Goal: Task Accomplishment & Management: Use online tool/utility

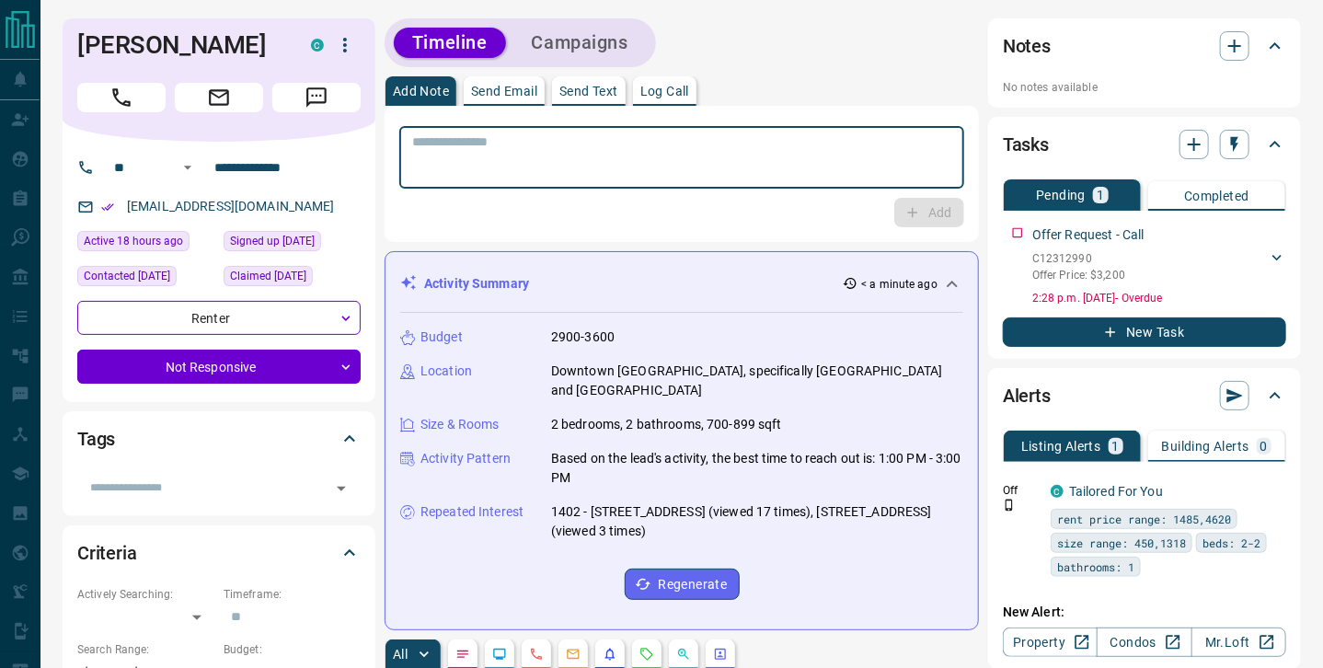
click at [665, 157] on textarea at bounding box center [681, 157] width 539 height 47
type textarea "*"
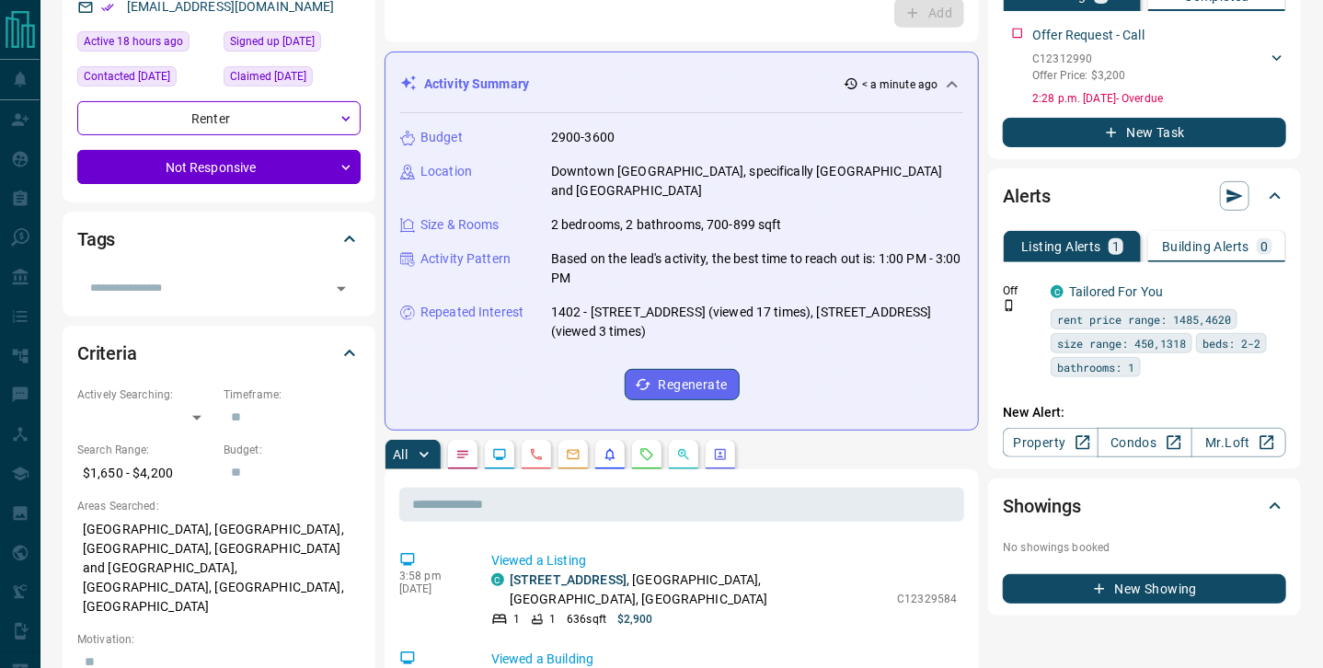
scroll to position [214, 0]
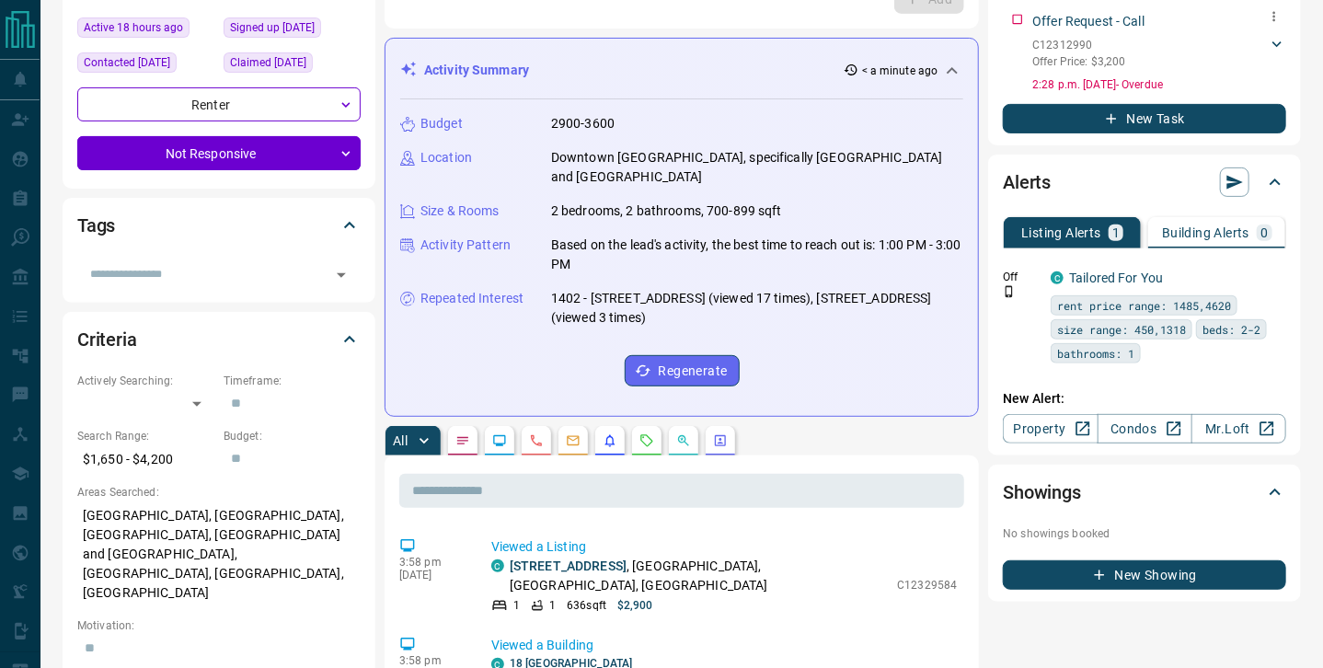
click at [1070, 45] on p "C12312990" at bounding box center [1079, 45] width 93 height 17
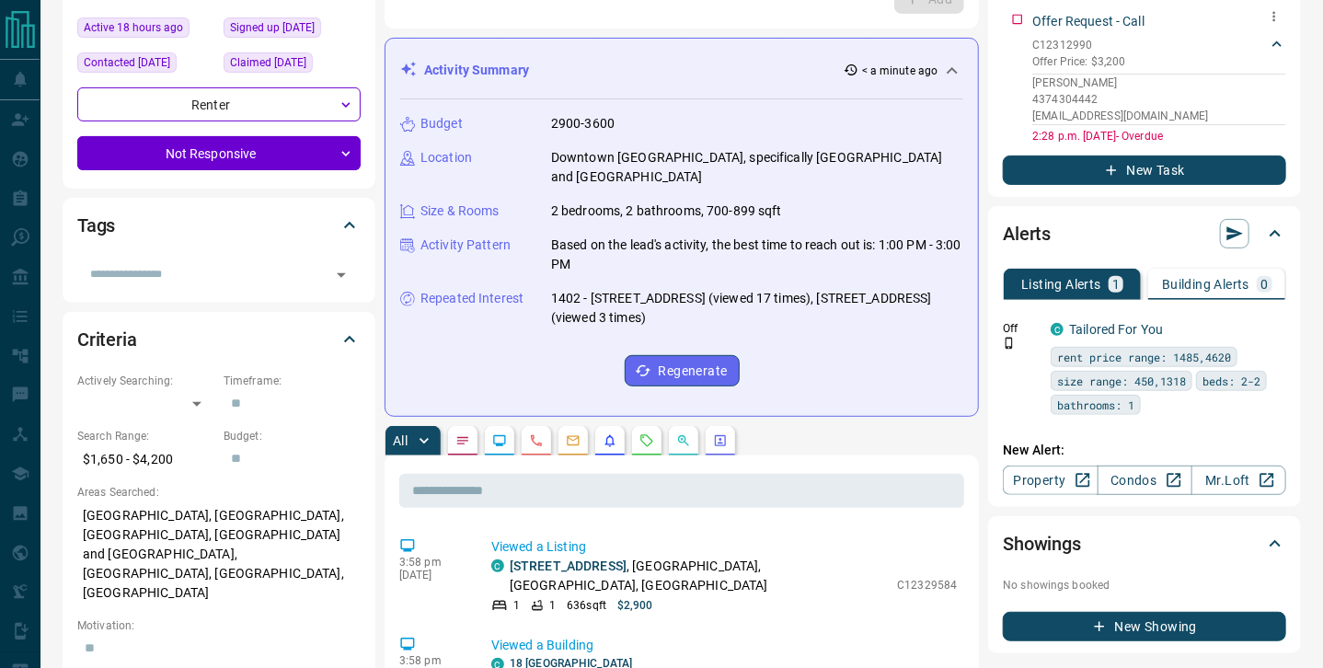
drag, startPoint x: 1095, startPoint y: 39, endPoint x: 1034, endPoint y: 38, distance: 60.7
click at [1034, 38] on p "C12312990" at bounding box center [1079, 45] width 93 height 17
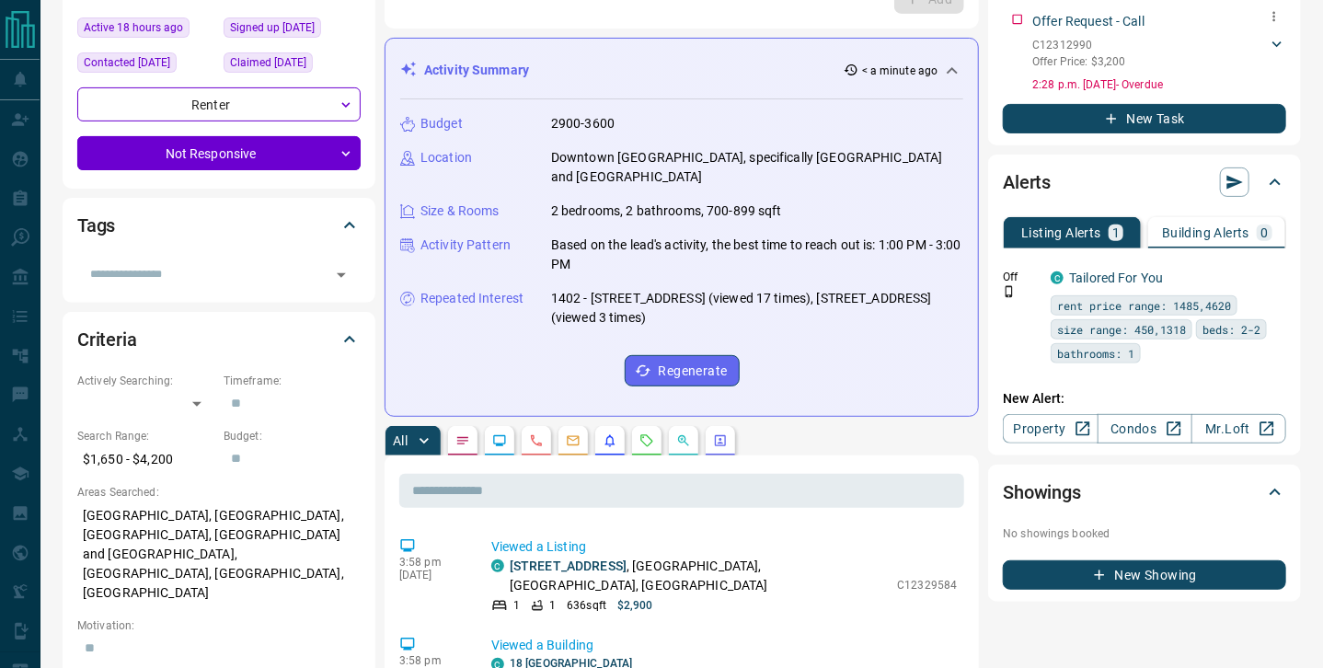
click at [1034, 45] on p "C12312990" at bounding box center [1079, 45] width 93 height 17
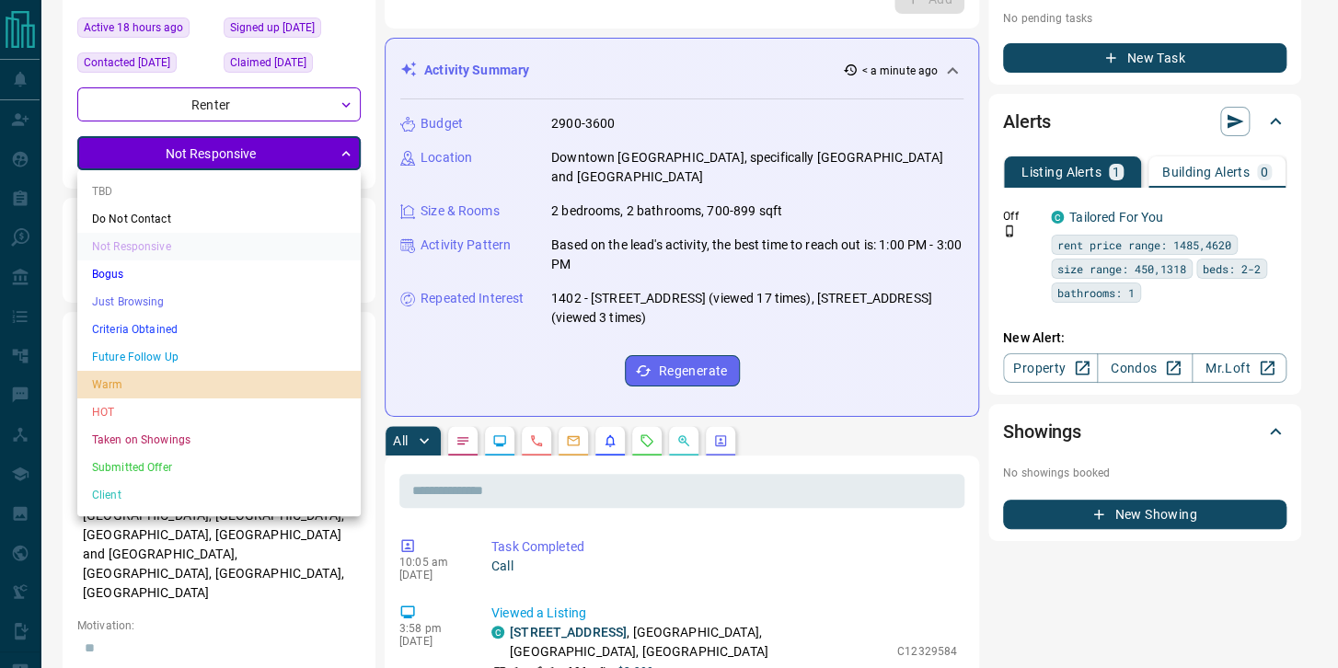
click at [121, 388] on li "Warm" at bounding box center [218, 385] width 283 height 28
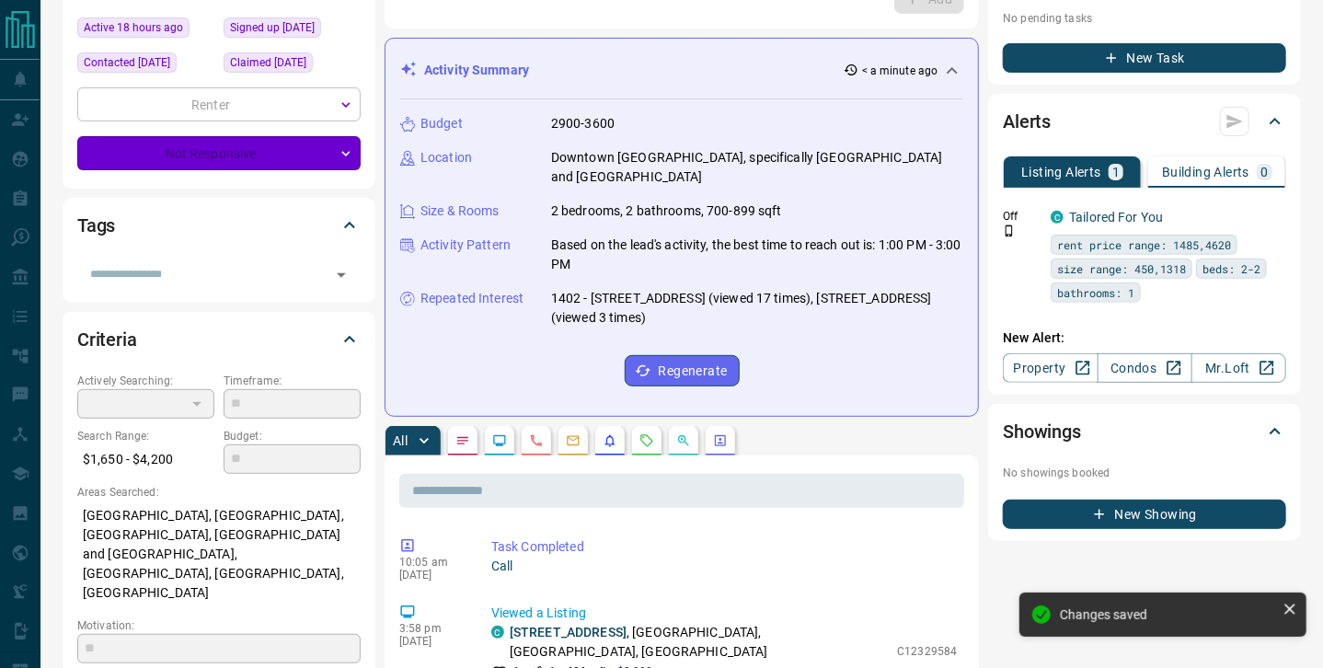
type input "*"
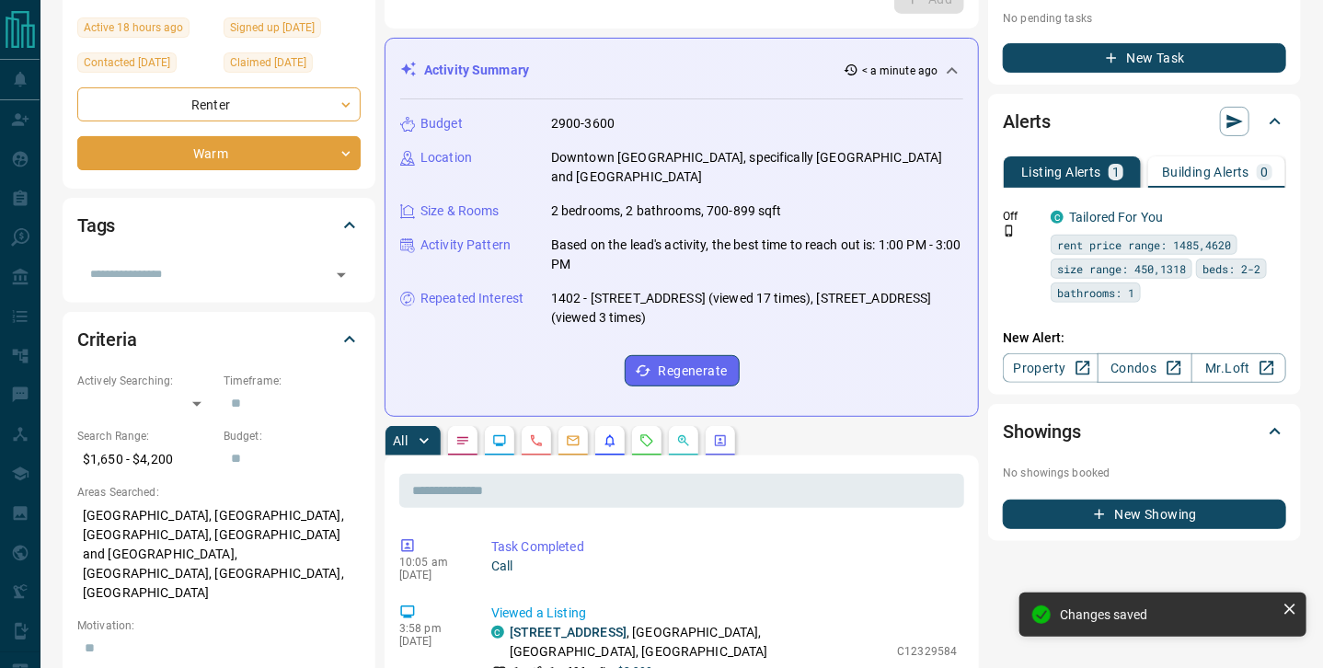
click at [1208, 50] on button "New Task" at bounding box center [1144, 57] width 283 height 29
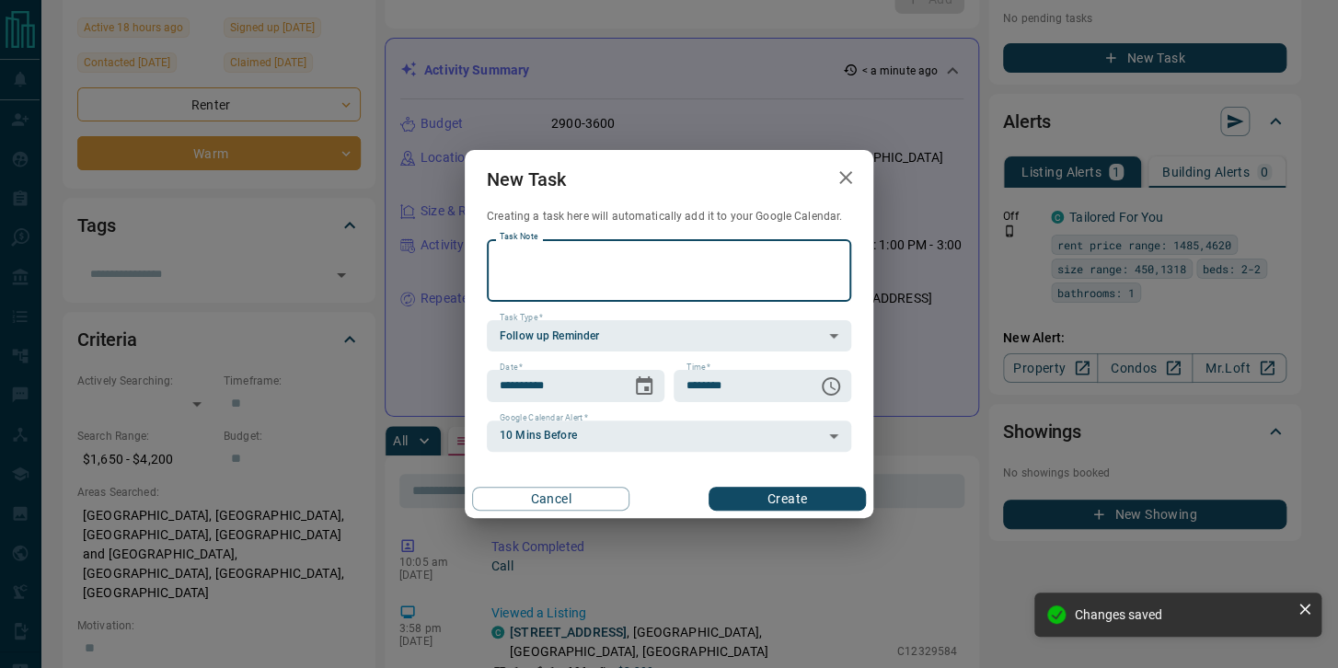
click at [659, 254] on textarea "Task Note" at bounding box center [669, 271] width 339 height 47
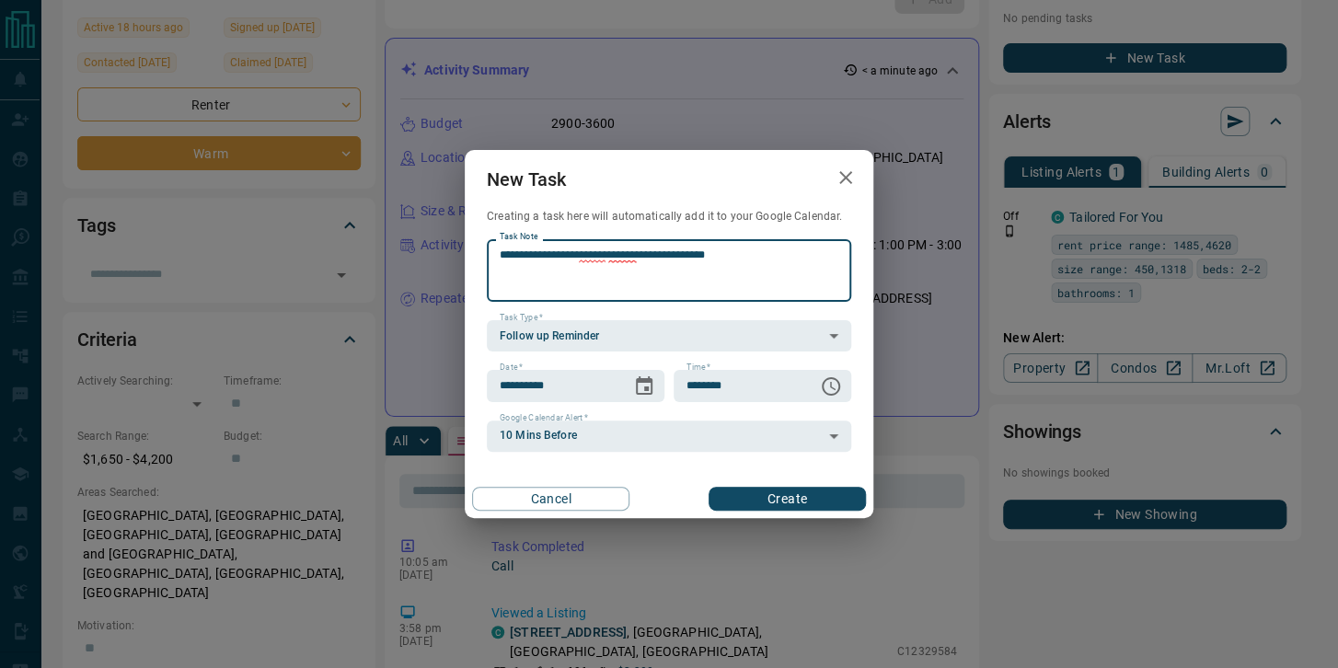
type textarea "**********"
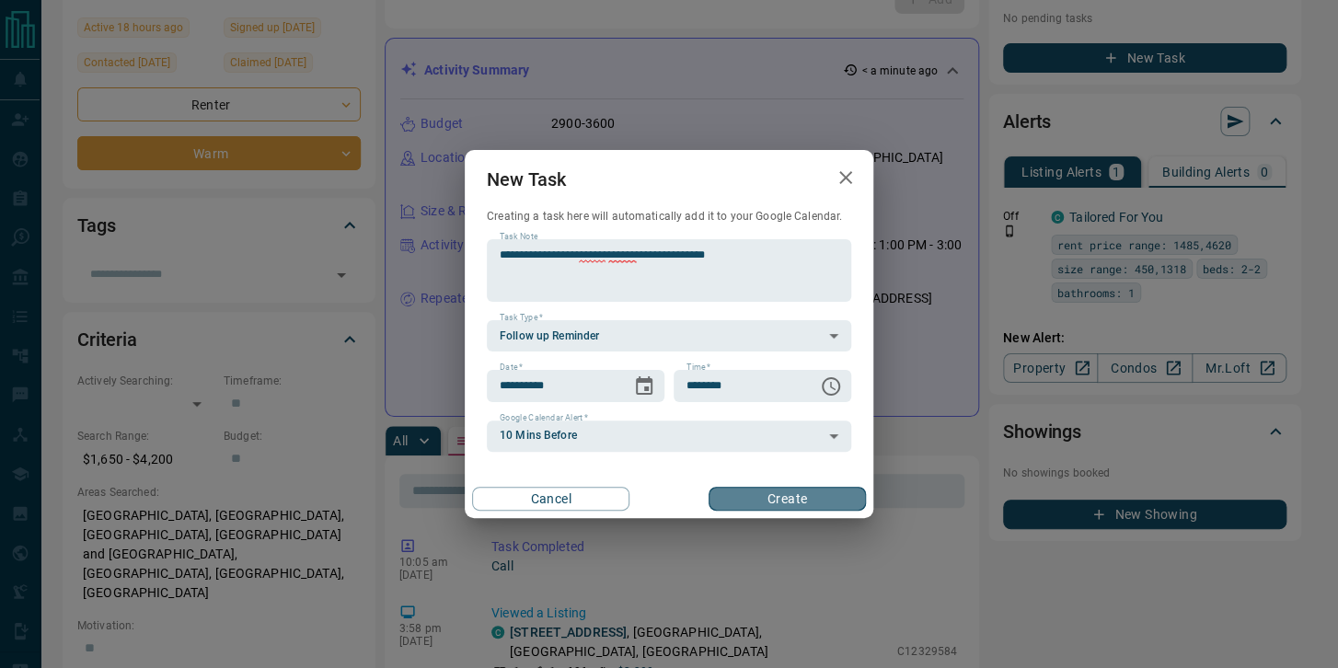
click at [768, 500] on button "Create" at bounding box center [787, 499] width 157 height 24
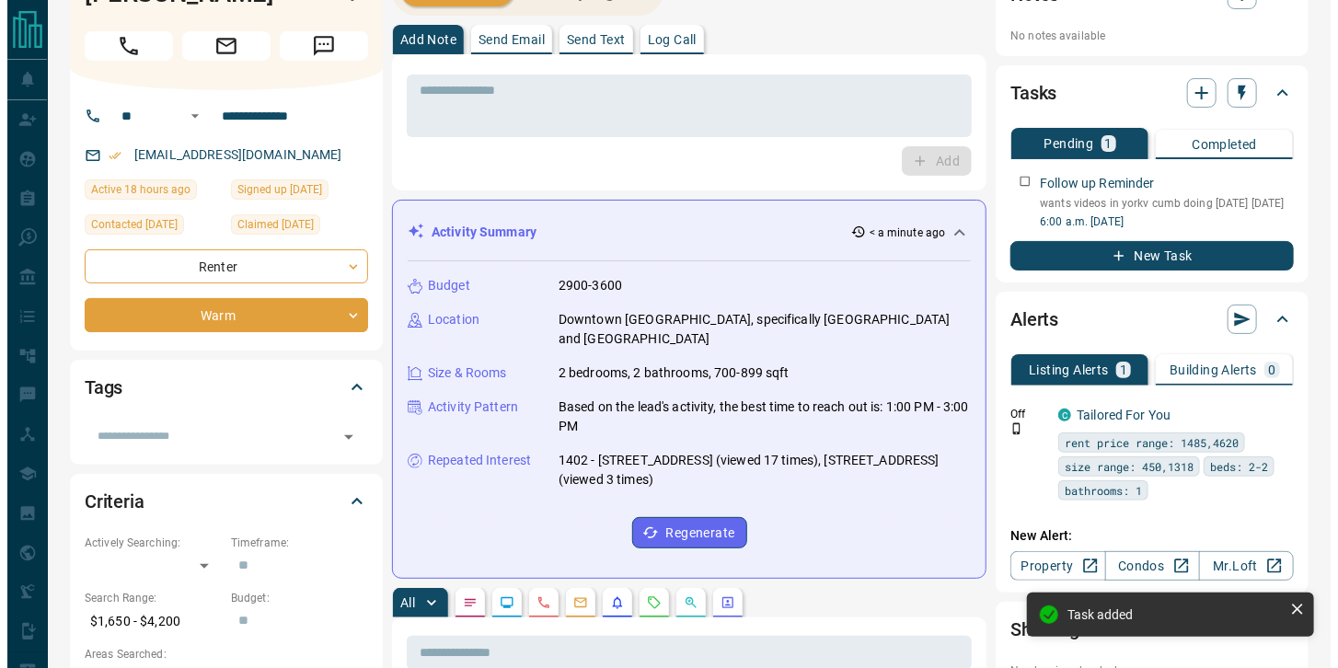
scroll to position [0, 0]
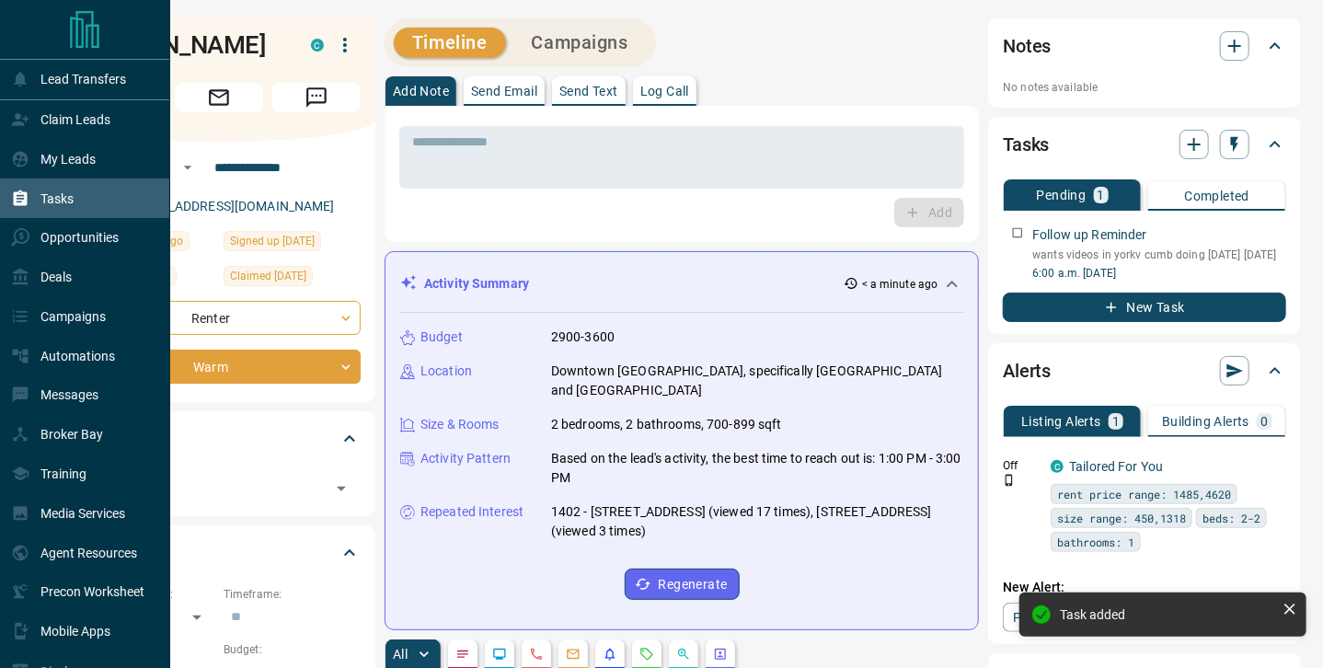
click at [40, 201] on div "Tasks" at bounding box center [42, 198] width 63 height 30
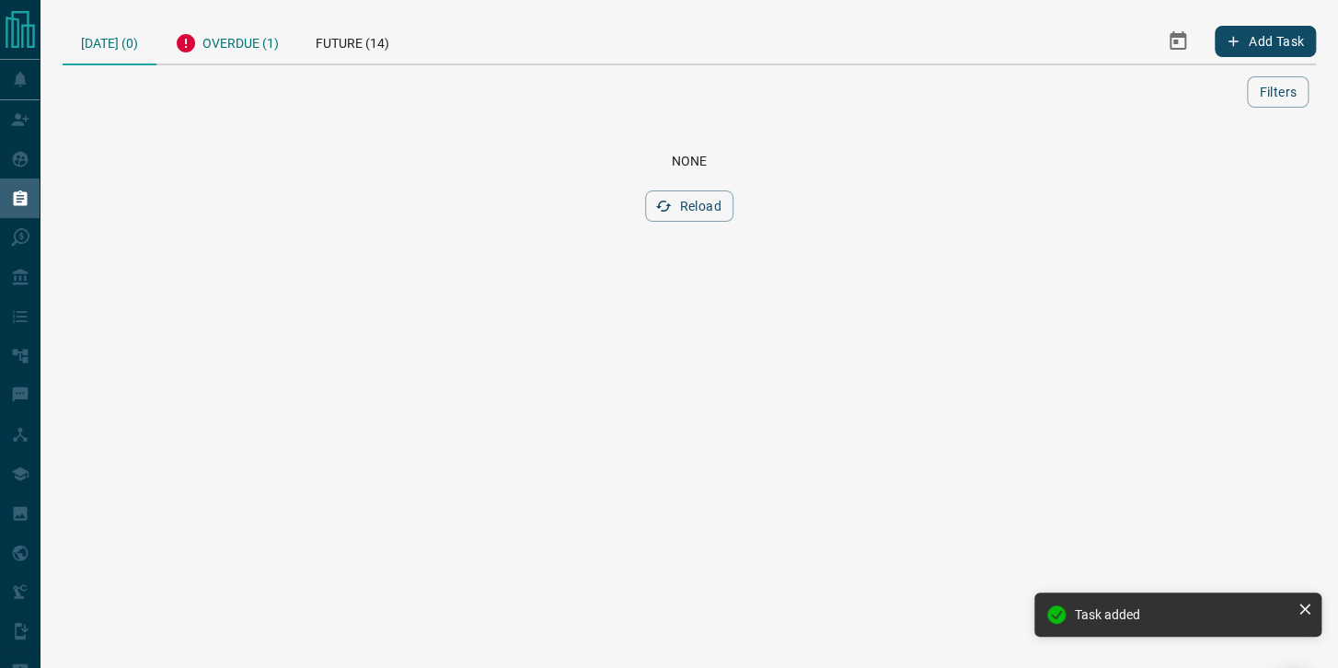
click at [205, 32] on div "Overdue (1)" at bounding box center [226, 40] width 141 height 45
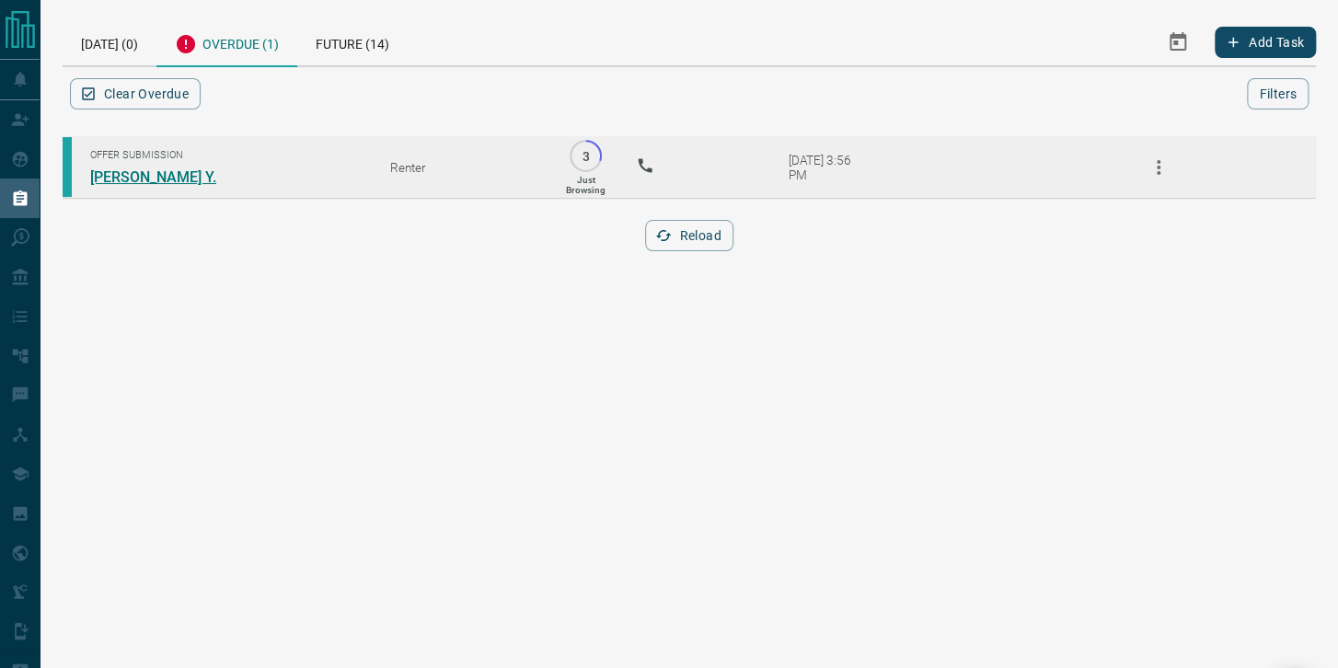
click at [92, 169] on link "[PERSON_NAME] Y." at bounding box center [159, 176] width 138 height 17
